Goal: Task Accomplishment & Management: Use online tool/utility

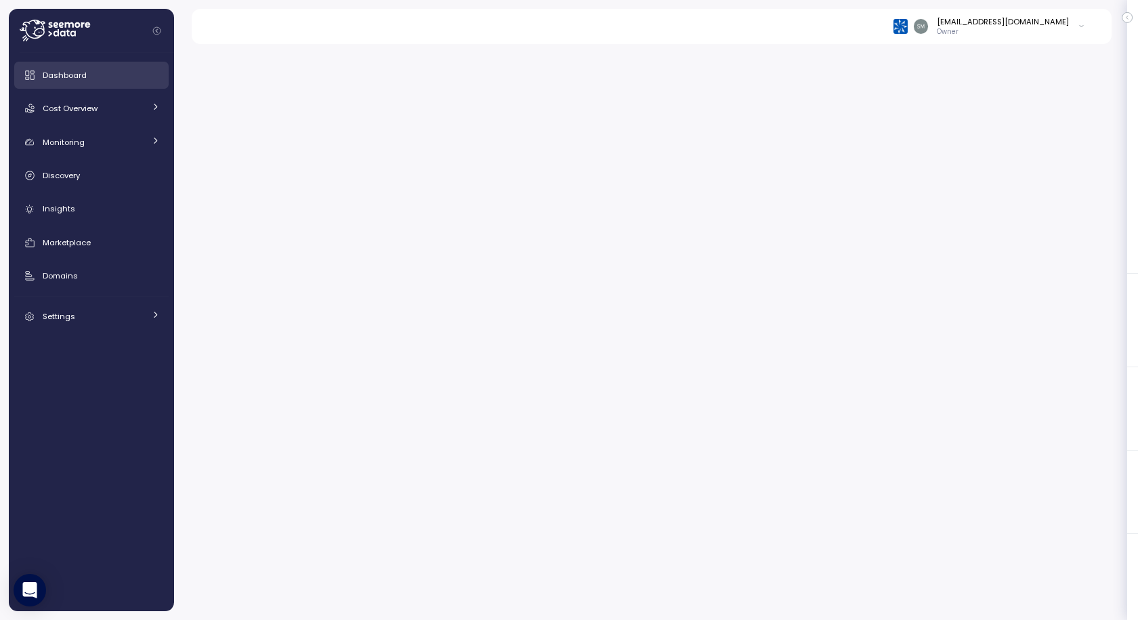
click at [62, 71] on span "Dashboard" at bounding box center [65, 75] width 44 height 11
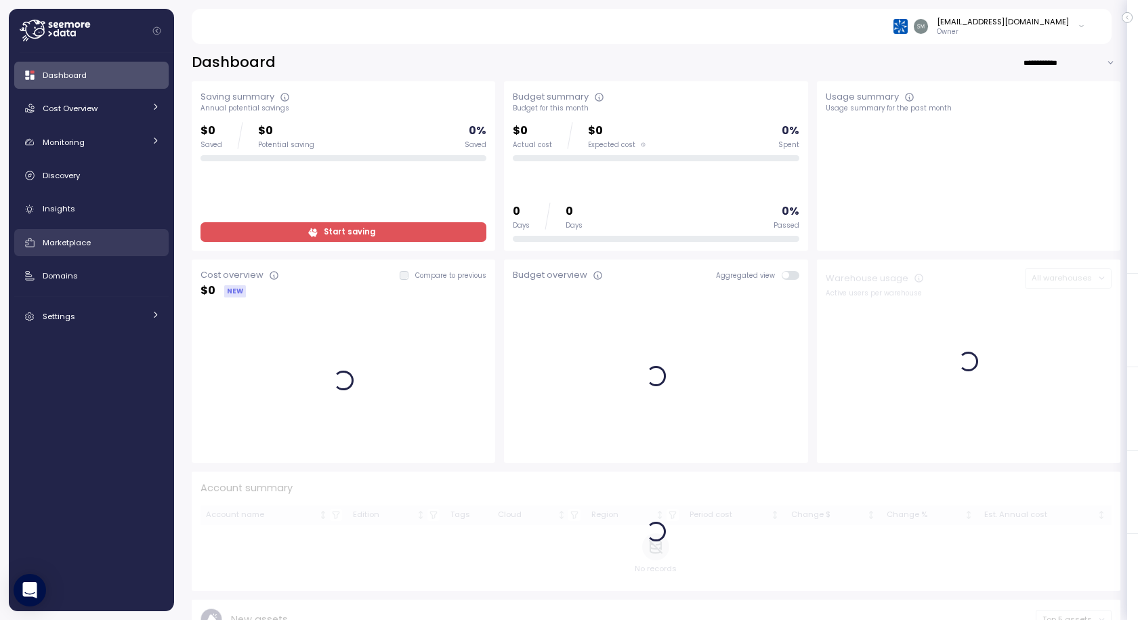
click at [54, 247] on span "Marketplace" at bounding box center [67, 242] width 48 height 11
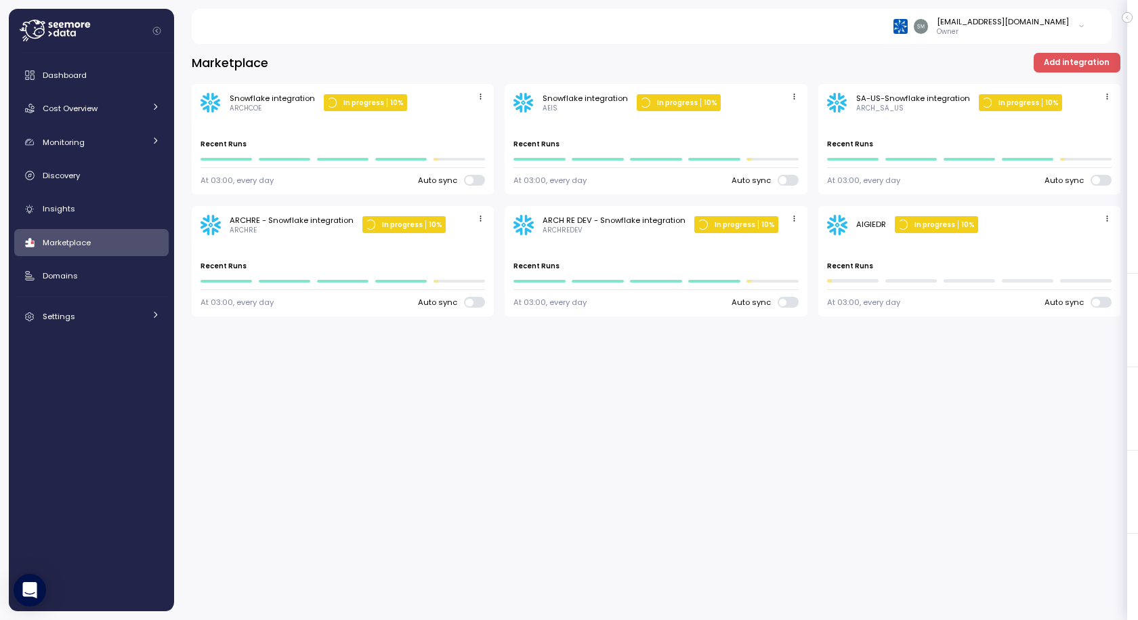
click at [730, 426] on div "Marketplace Add integration Snowflake integration ARCHCOE In progress 10 % Last…" at bounding box center [656, 327] width 964 height 585
drag, startPoint x: 531, startPoint y: 448, endPoint x: 339, endPoint y: 52, distance: 439.6
click at [531, 446] on div "Marketplace Add integration Snowflake integration ARCHCOE In progress 10 % Last…" at bounding box center [656, 327] width 964 height 585
